Goal: Task Accomplishment & Management: Manage account settings

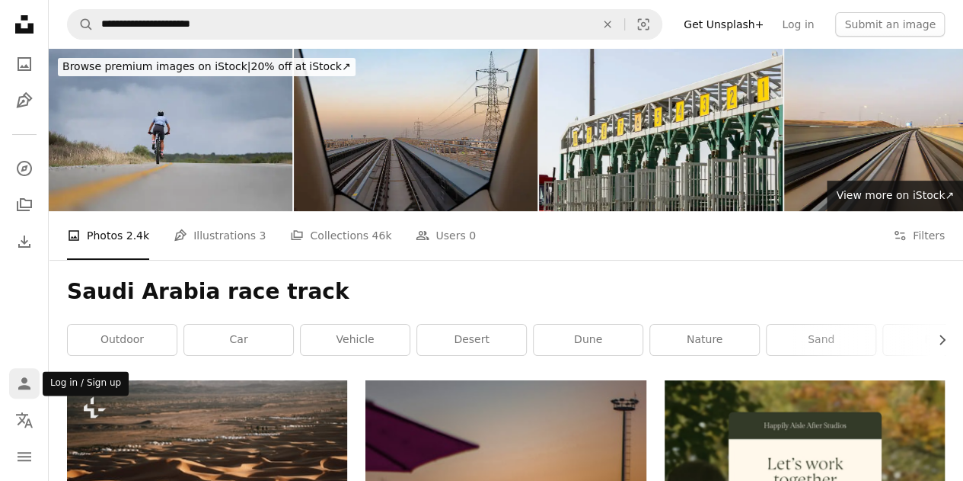
click at [23, 390] on icon "Person" at bounding box center [24, 383] width 18 height 18
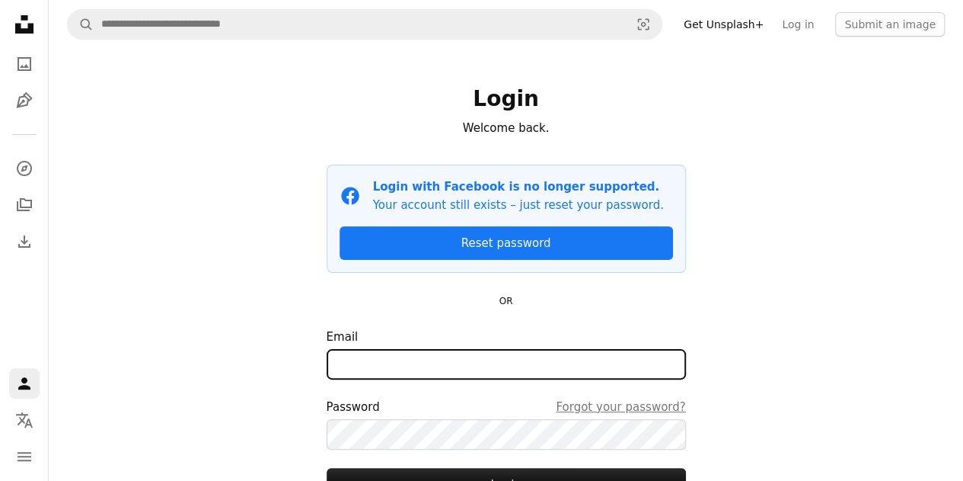
click at [413, 365] on input "Email" at bounding box center [506, 364] width 359 height 30
type input "**********"
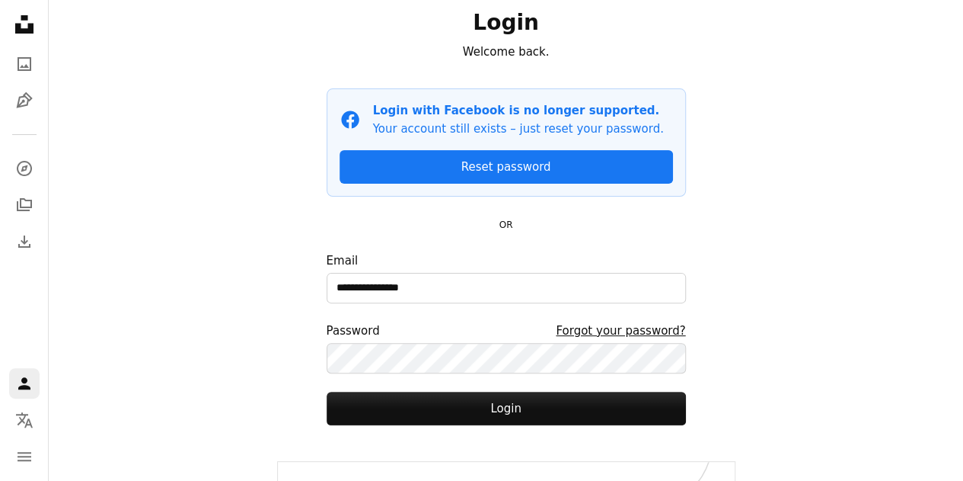
click at [605, 333] on link "Forgot your password?" at bounding box center [620, 330] width 129 height 18
